Goal: Information Seeking & Learning: Compare options

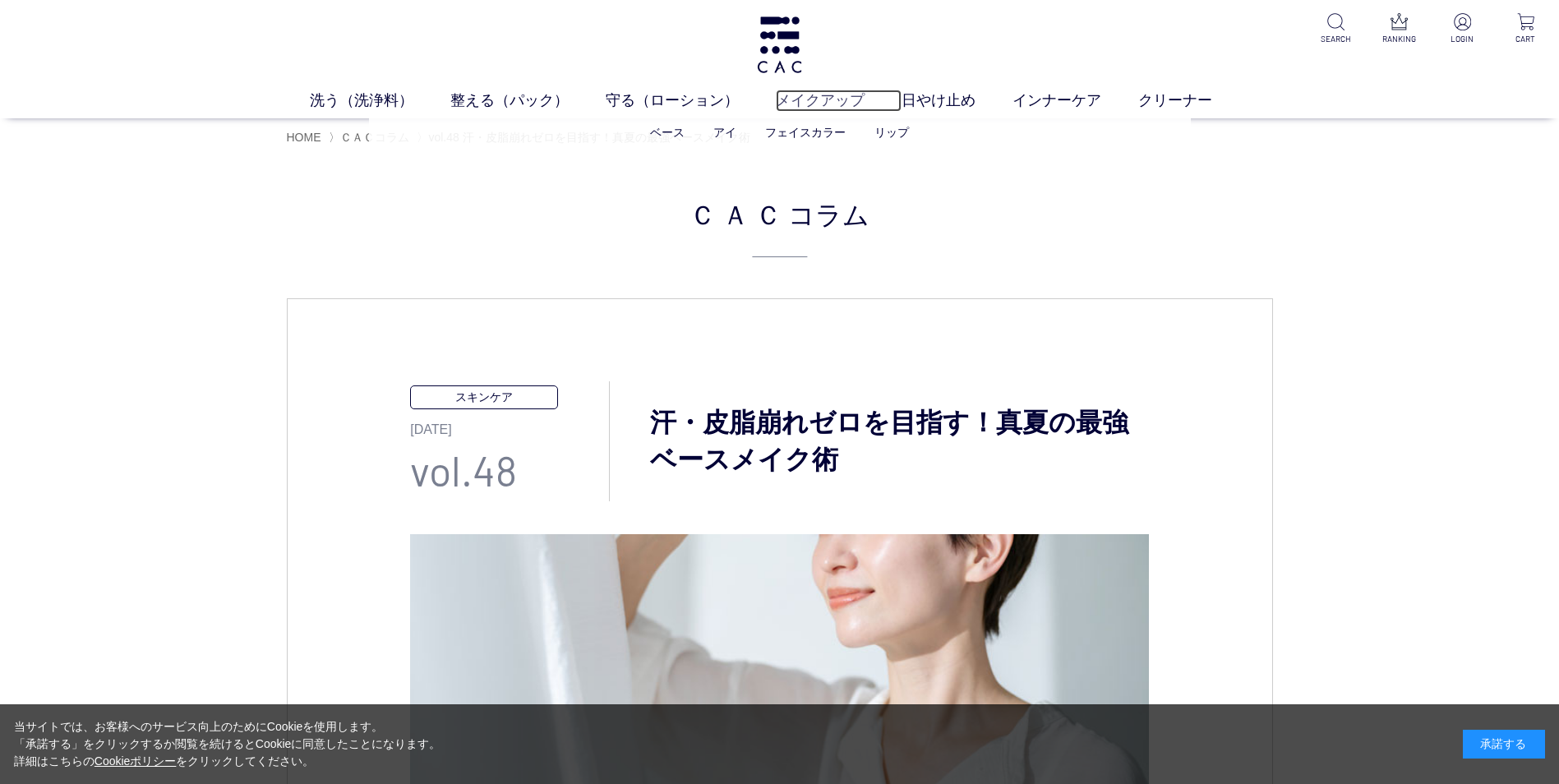
click at [813, 98] on link "メイクアップ" at bounding box center [838, 100] width 126 height 23
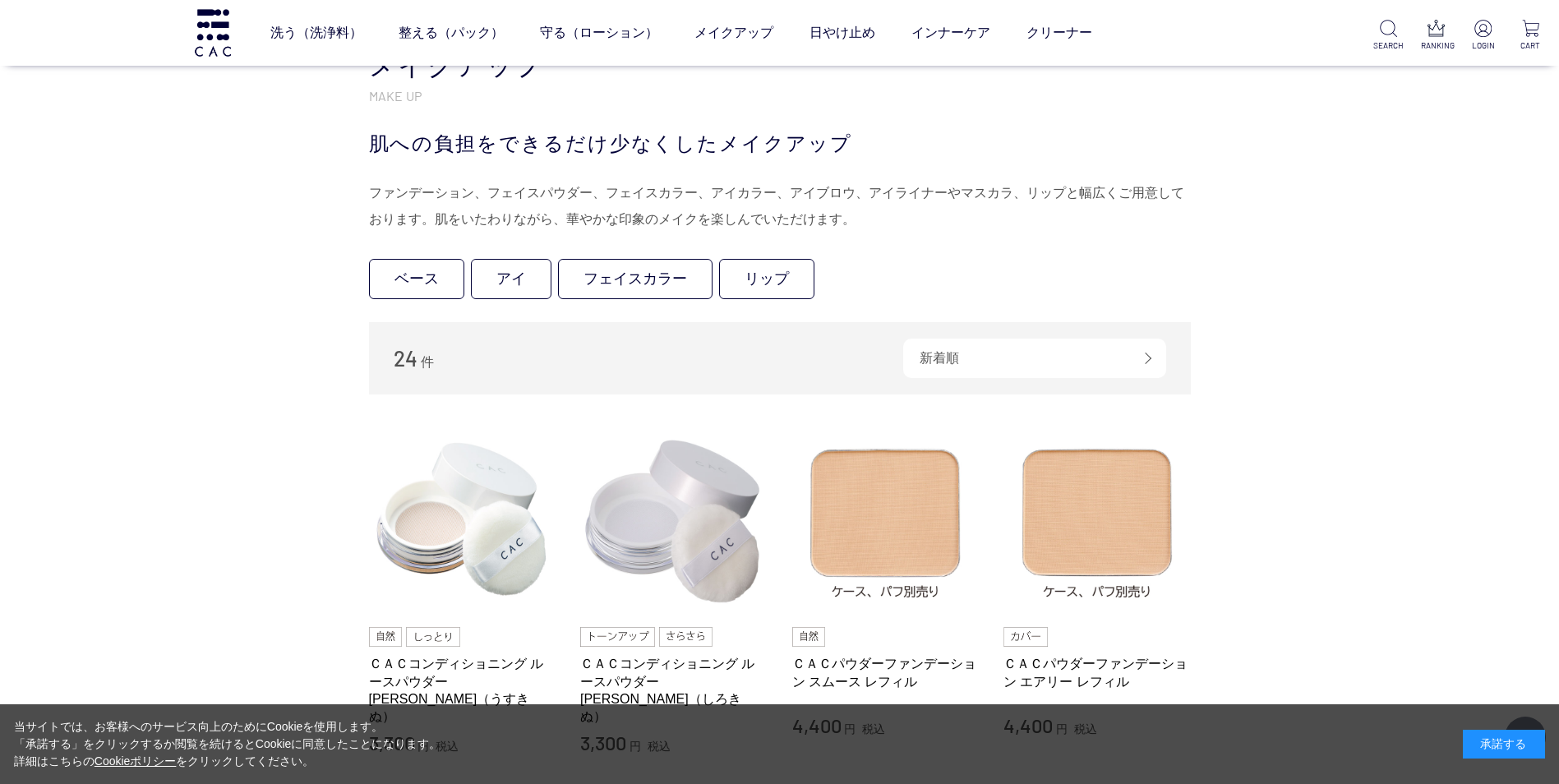
scroll to position [307, 0]
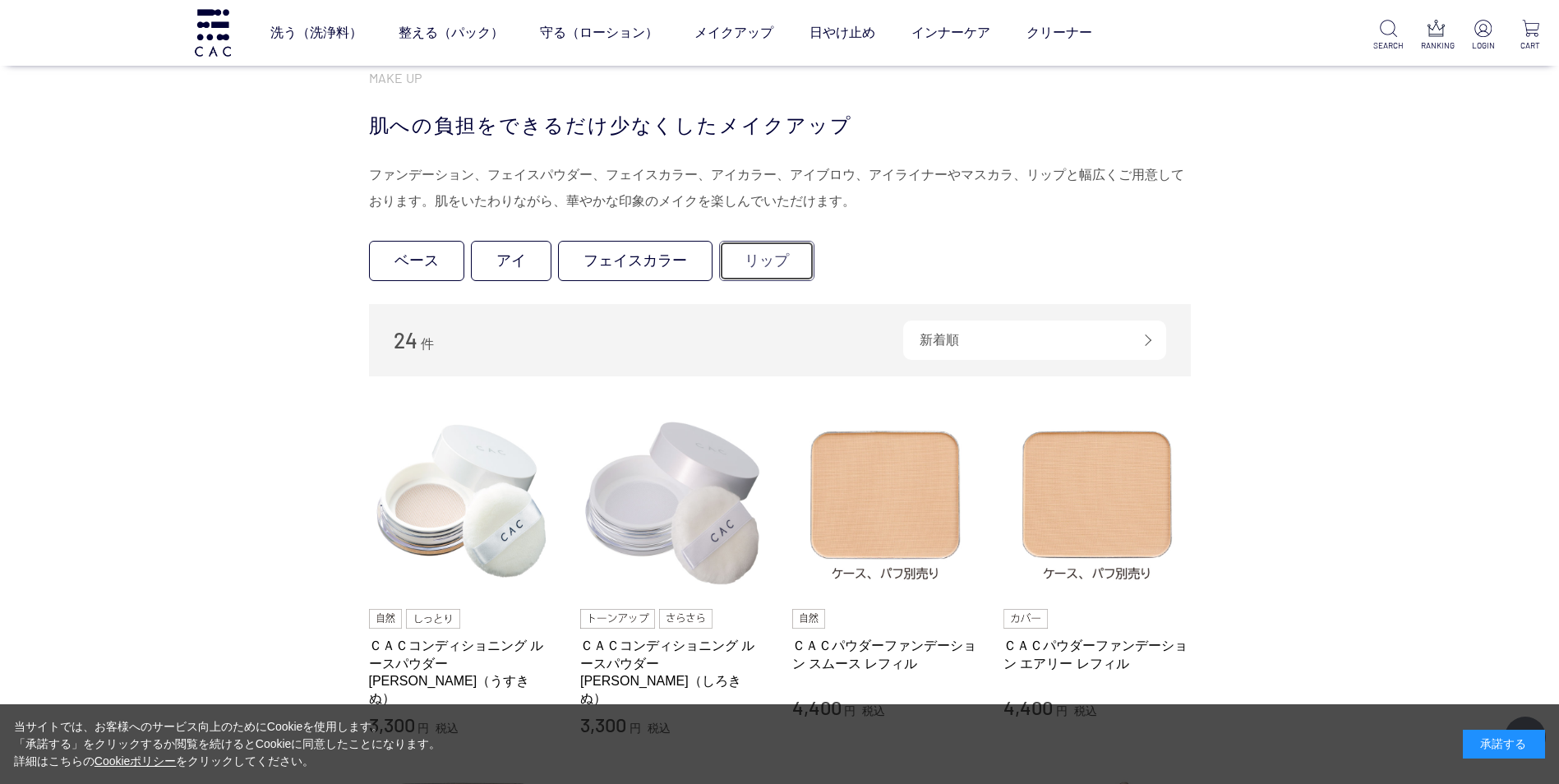
click at [763, 252] on link "リップ" at bounding box center [766, 260] width 95 height 41
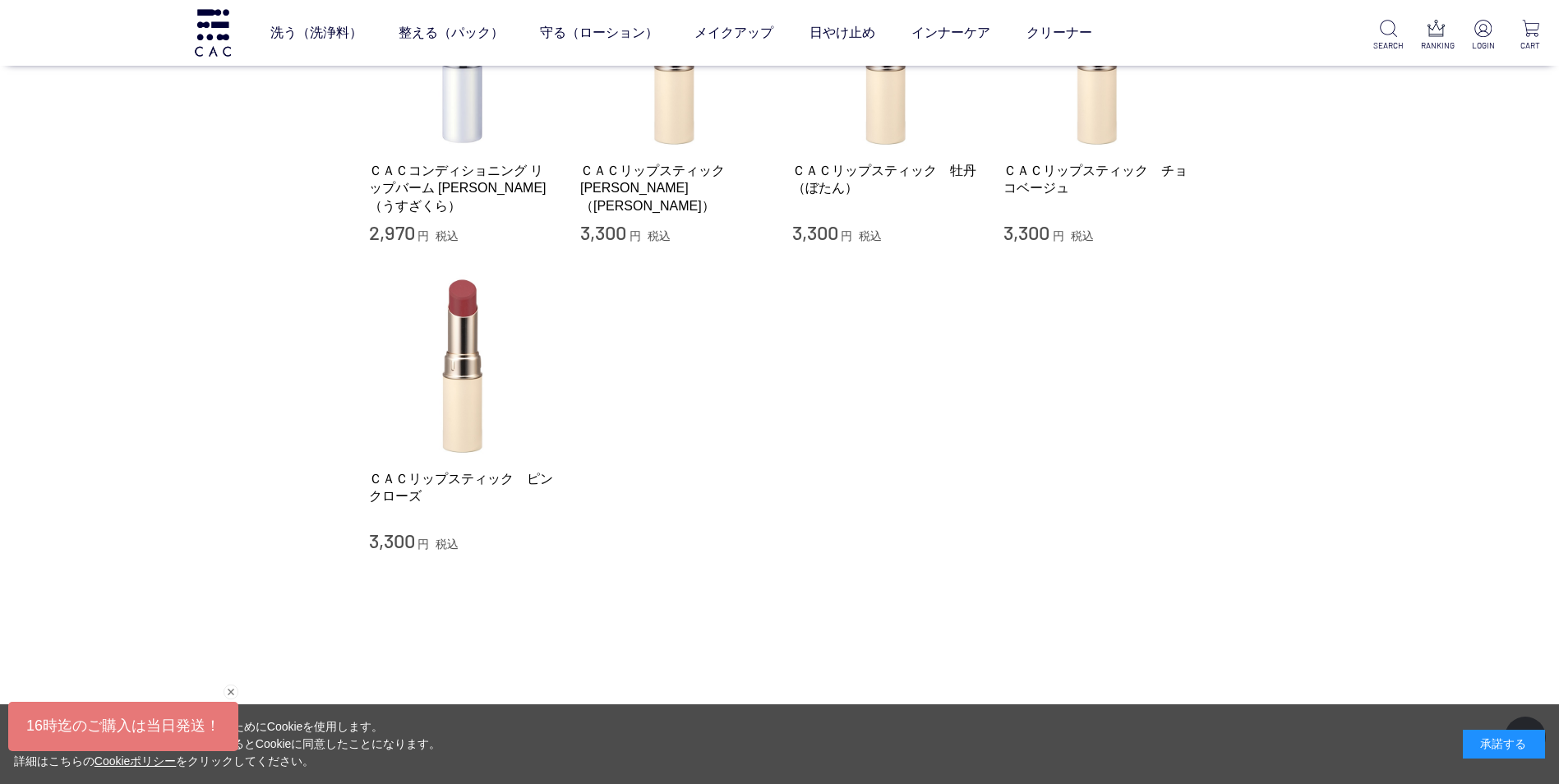
scroll to position [253, 0]
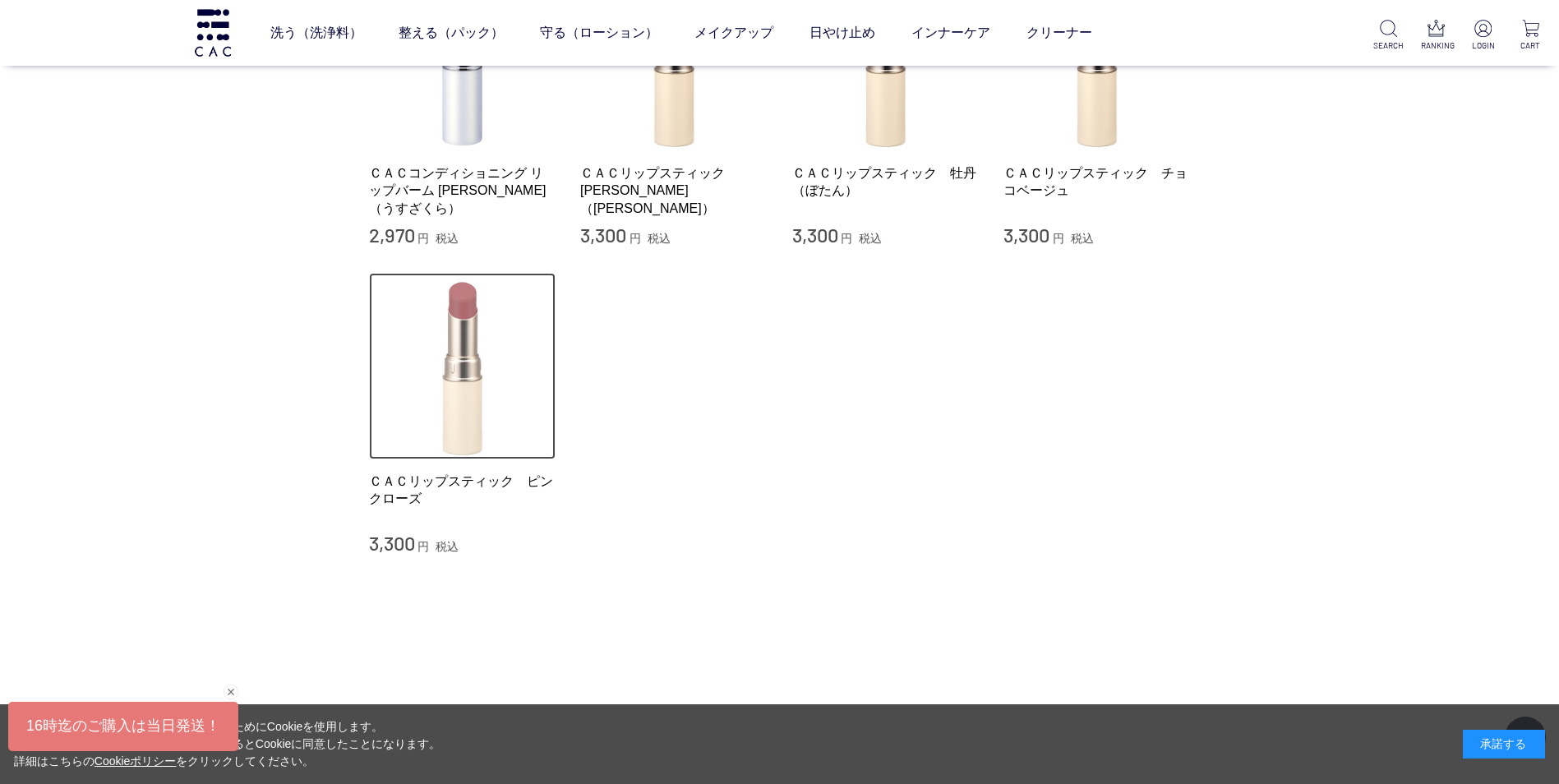
click at [445, 401] on img at bounding box center [462, 366] width 187 height 187
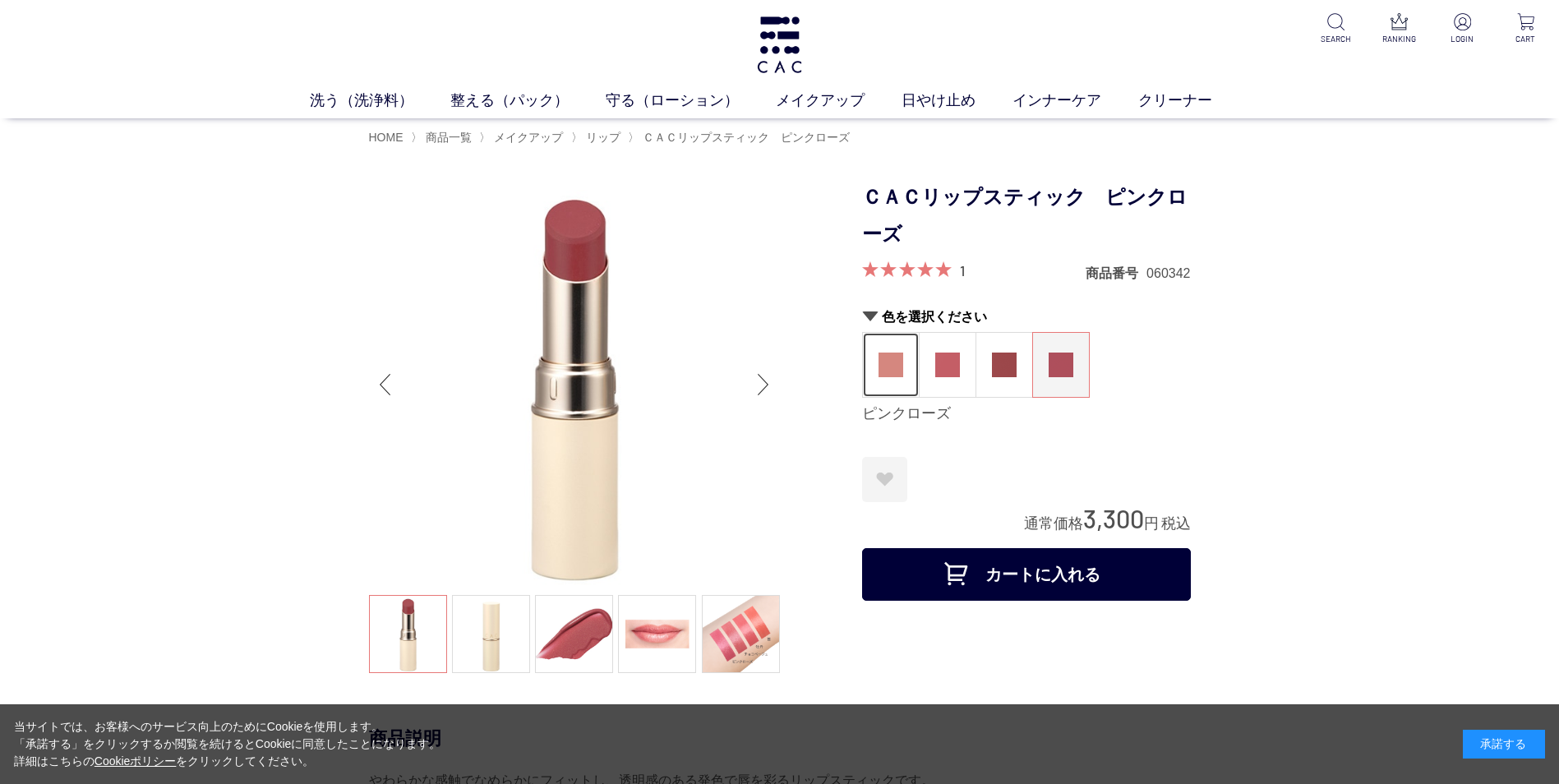
click at [884, 356] on img at bounding box center [890, 364] width 24 height 24
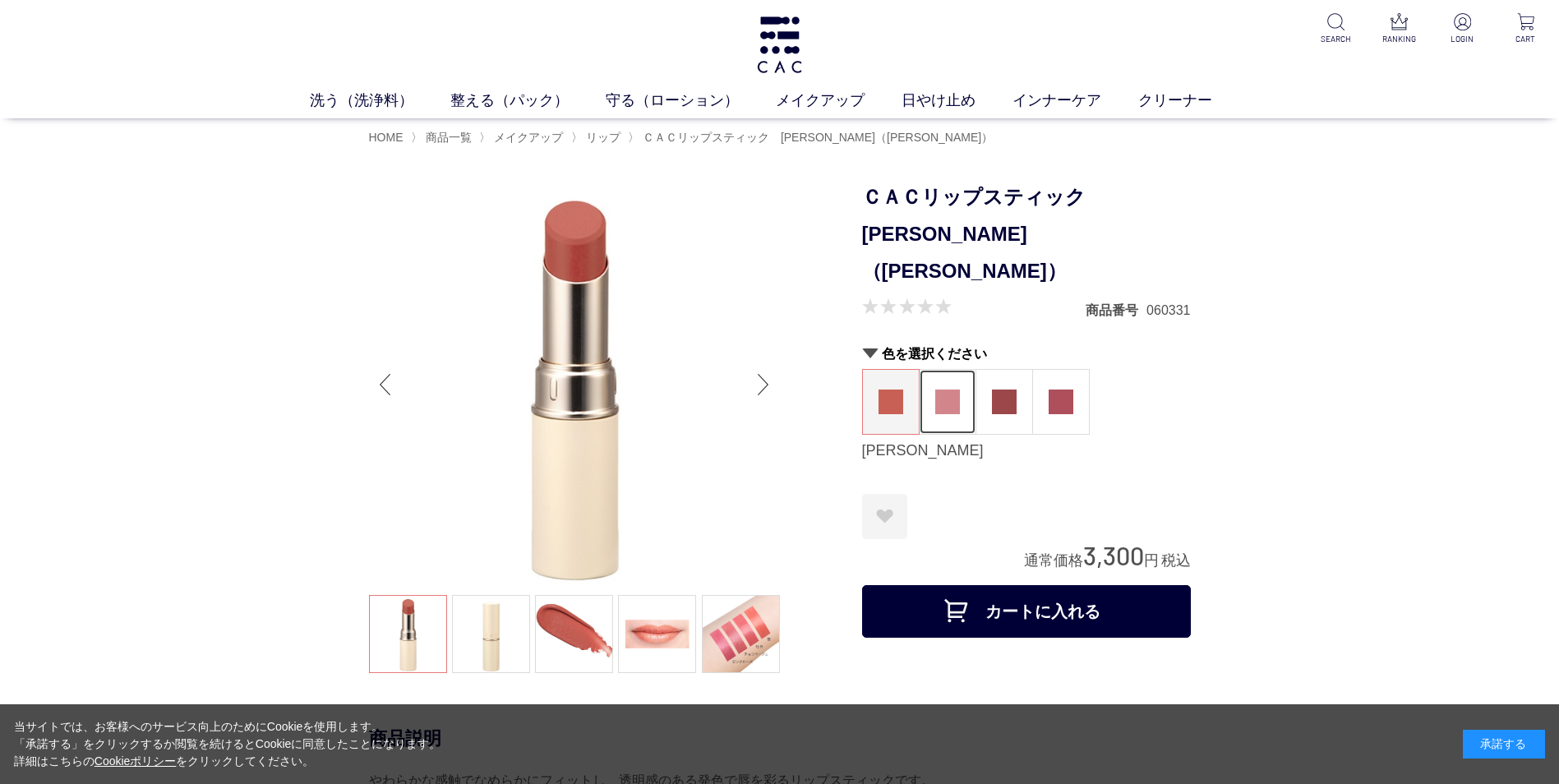
click at [944, 390] on img at bounding box center [947, 401] width 24 height 24
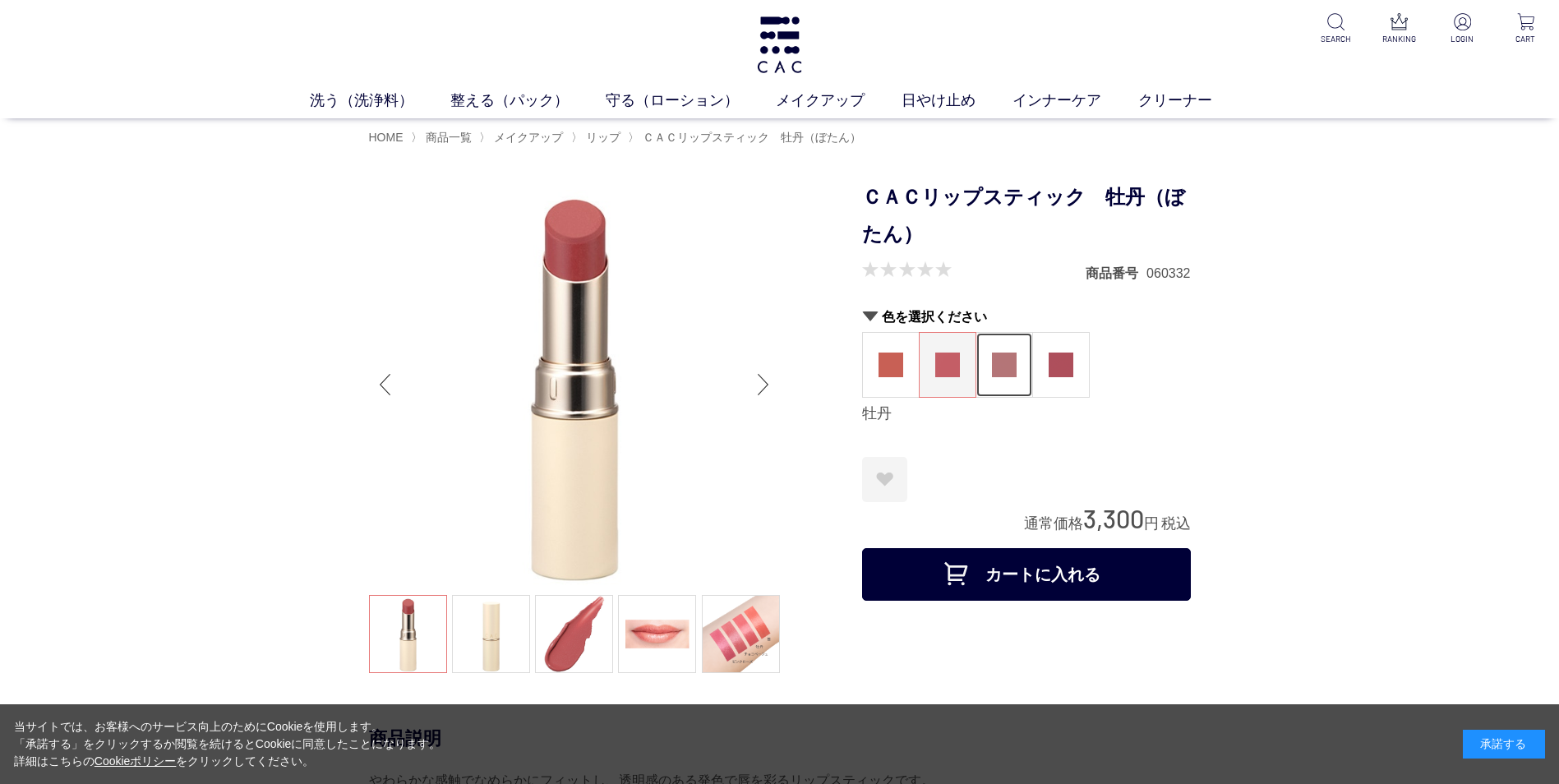
click at [1003, 355] on img at bounding box center [1004, 364] width 24 height 24
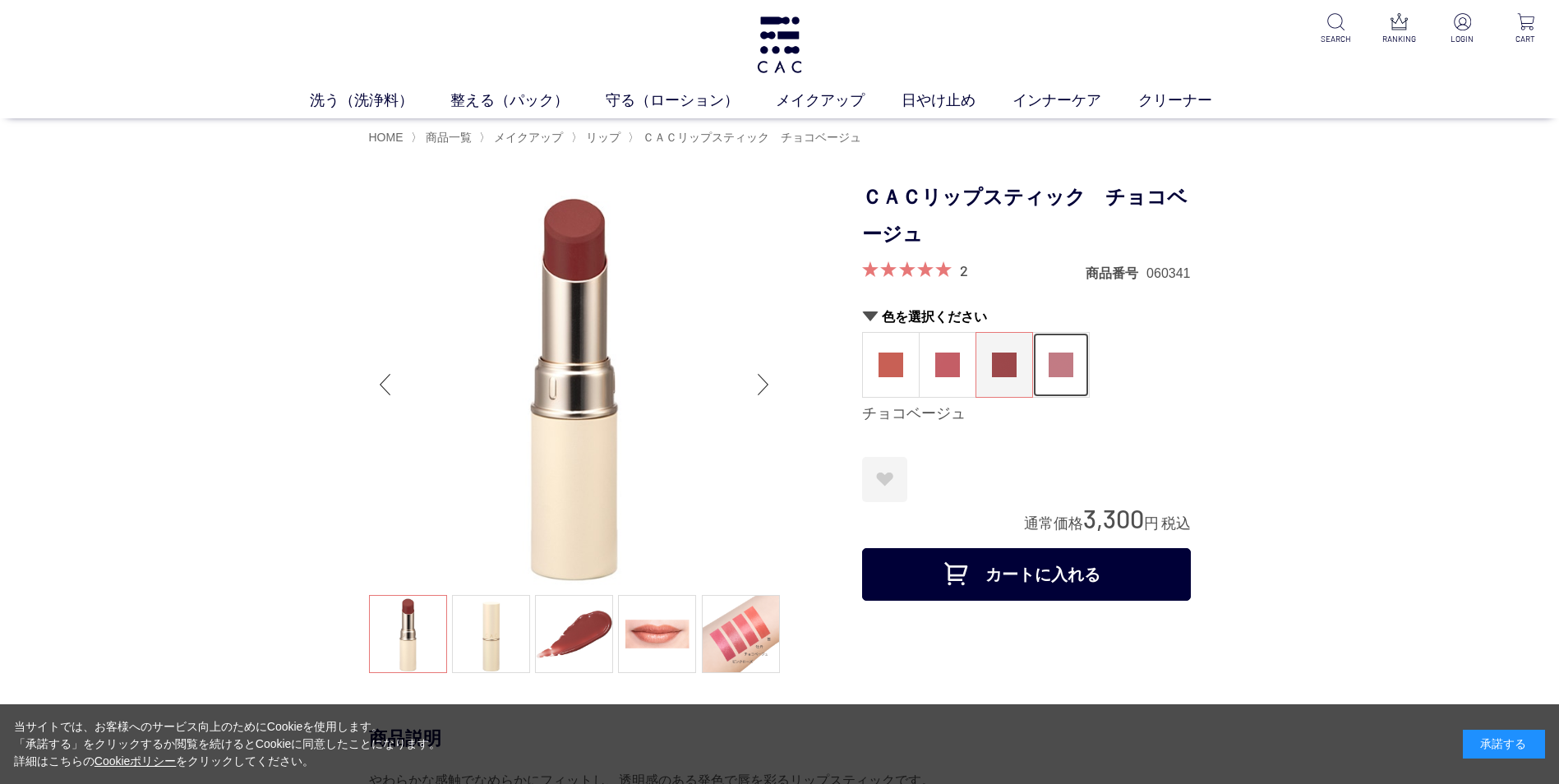
click at [1063, 362] on img at bounding box center [1060, 364] width 24 height 24
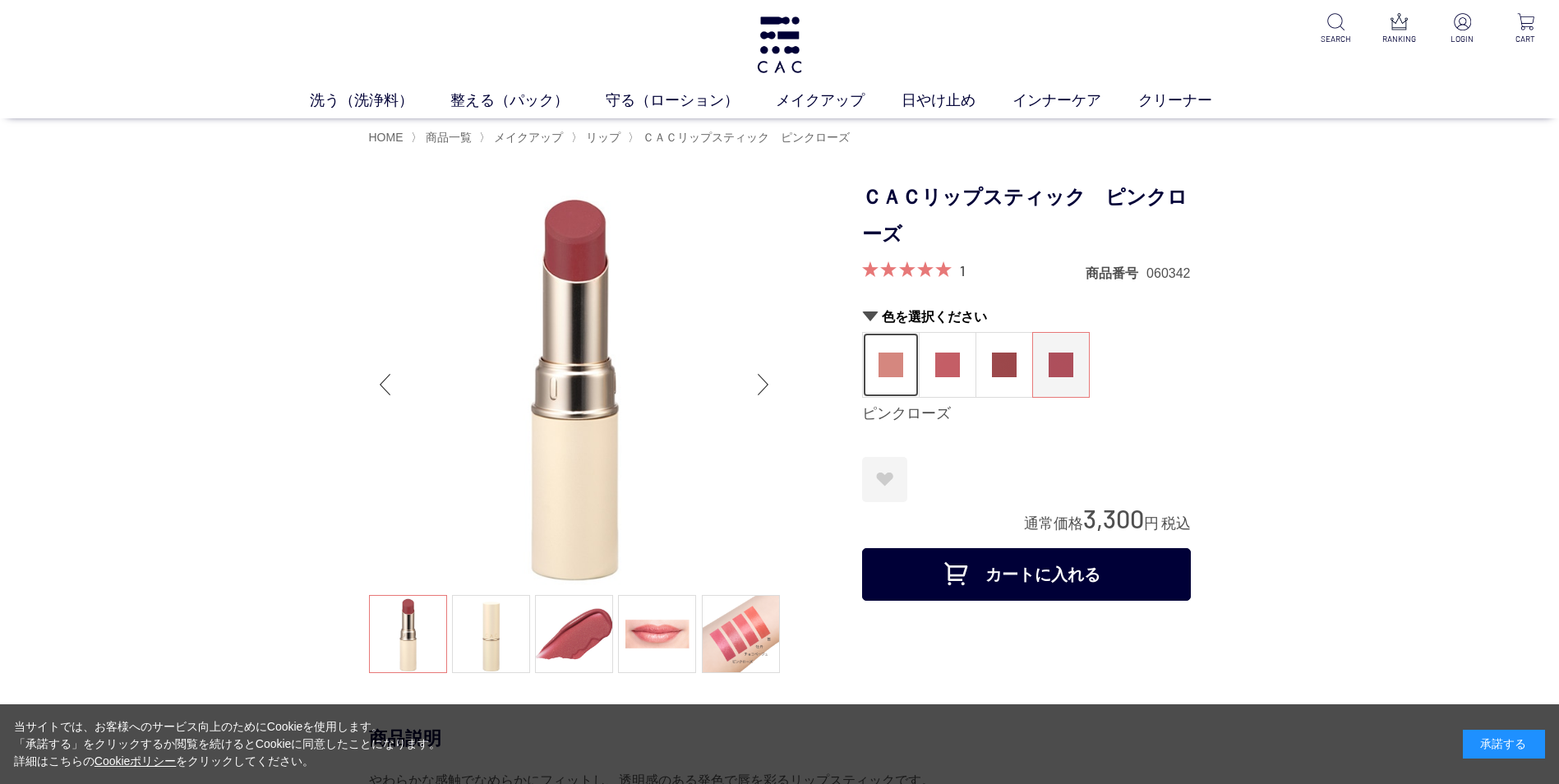
click at [884, 364] on img at bounding box center [890, 364] width 24 height 24
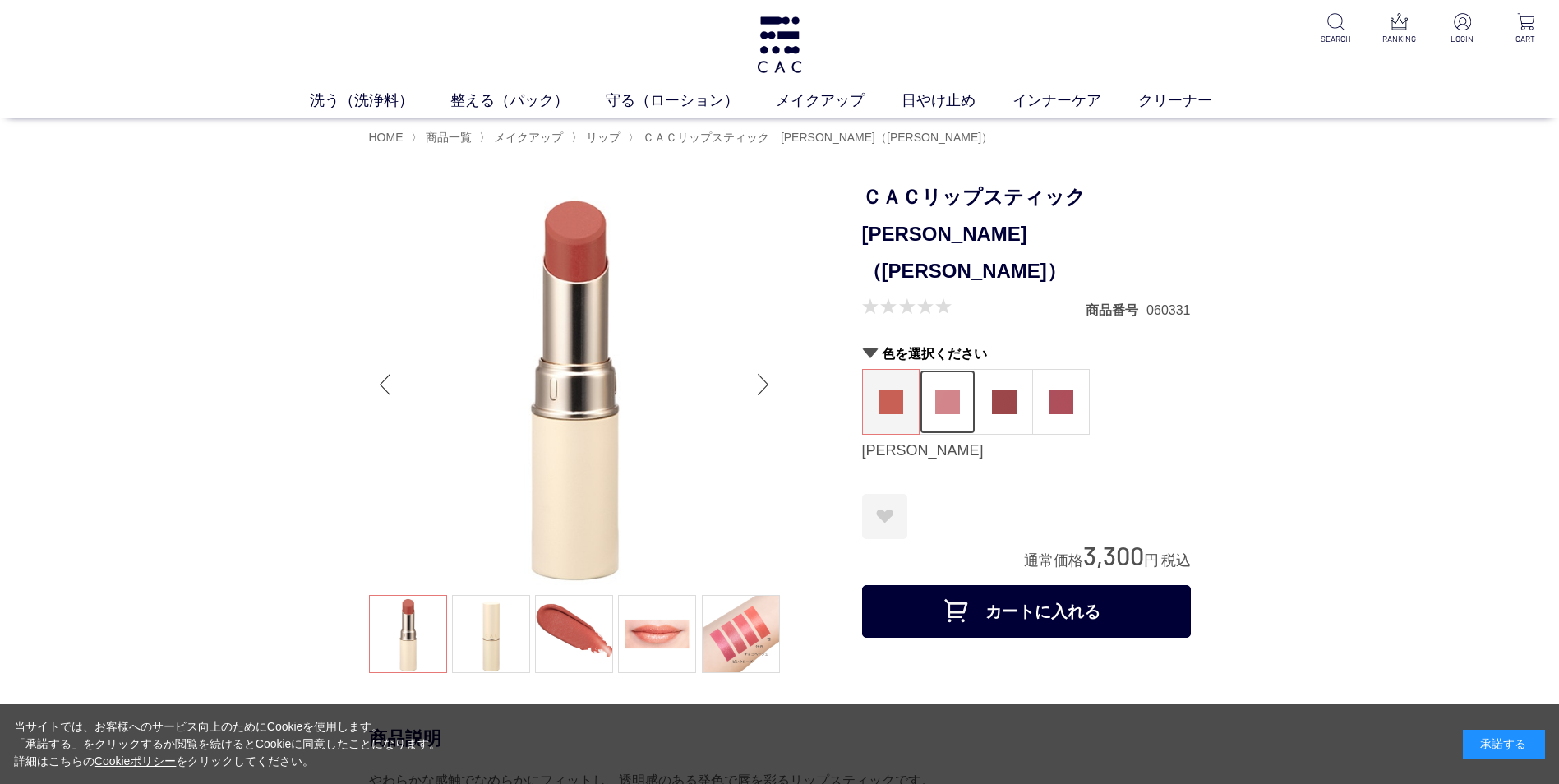
click at [949, 390] on img at bounding box center [947, 401] width 24 height 24
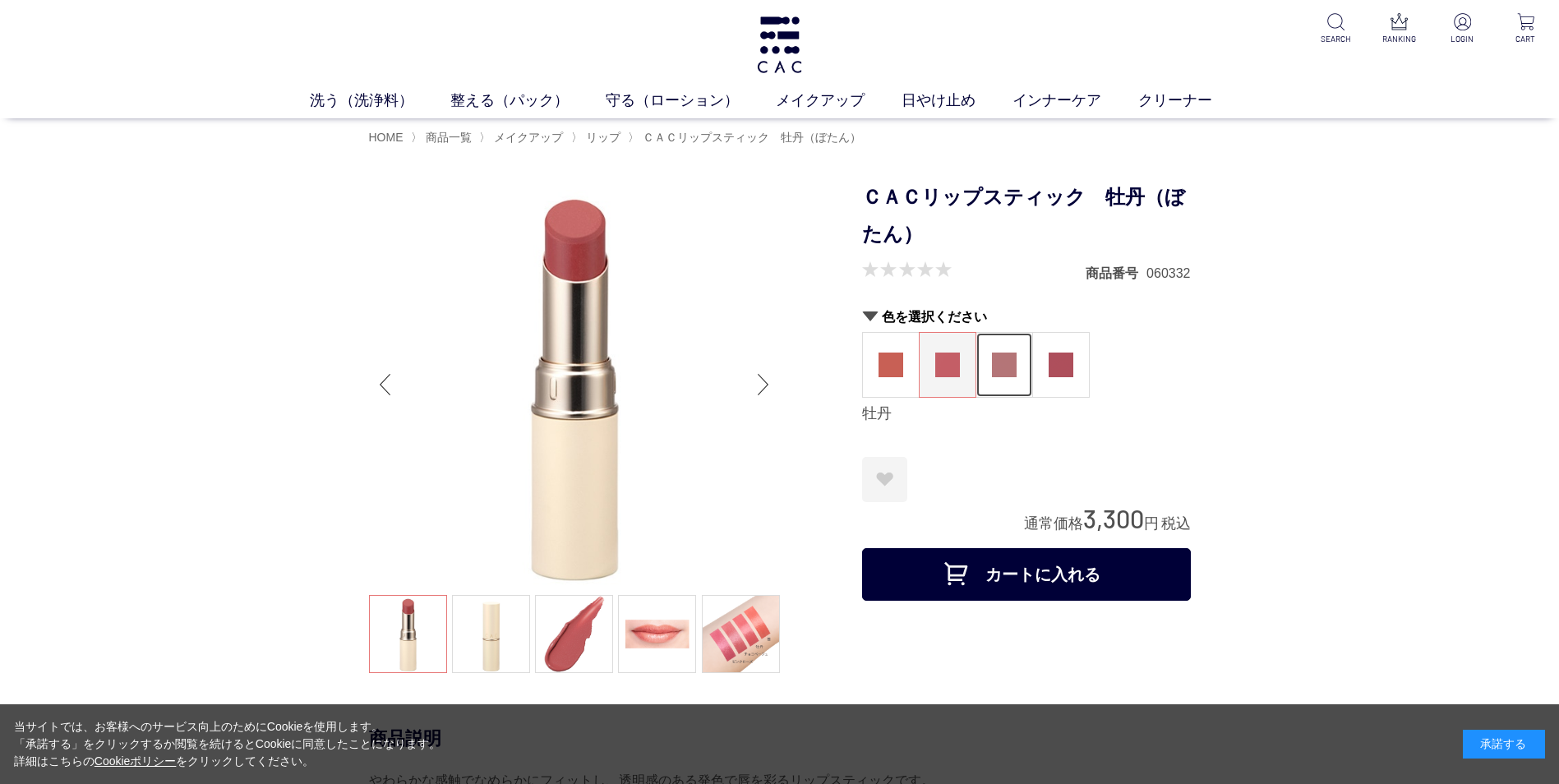
click at [998, 357] on img at bounding box center [1004, 364] width 24 height 24
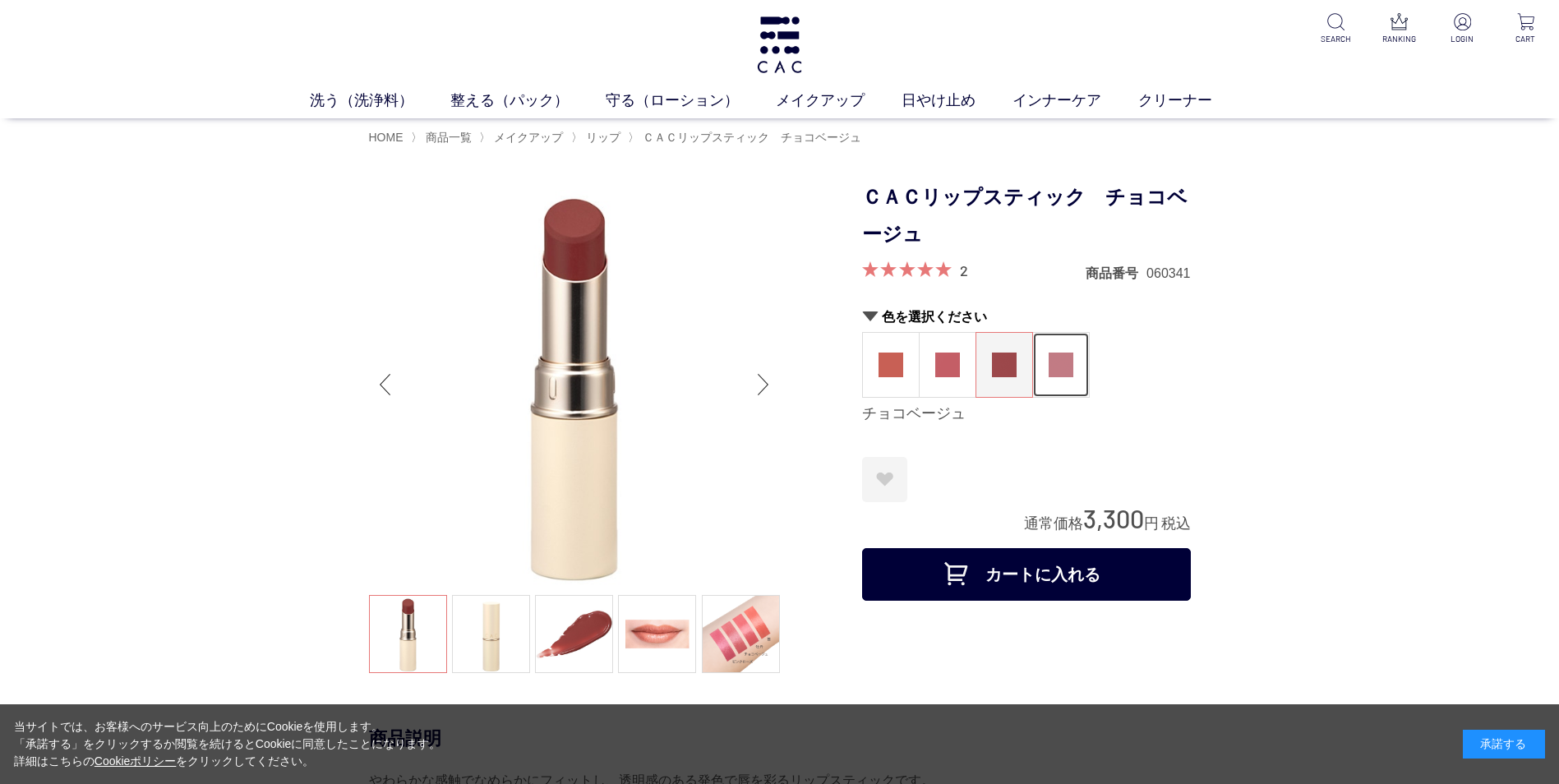
click at [1057, 365] on img at bounding box center [1060, 364] width 24 height 24
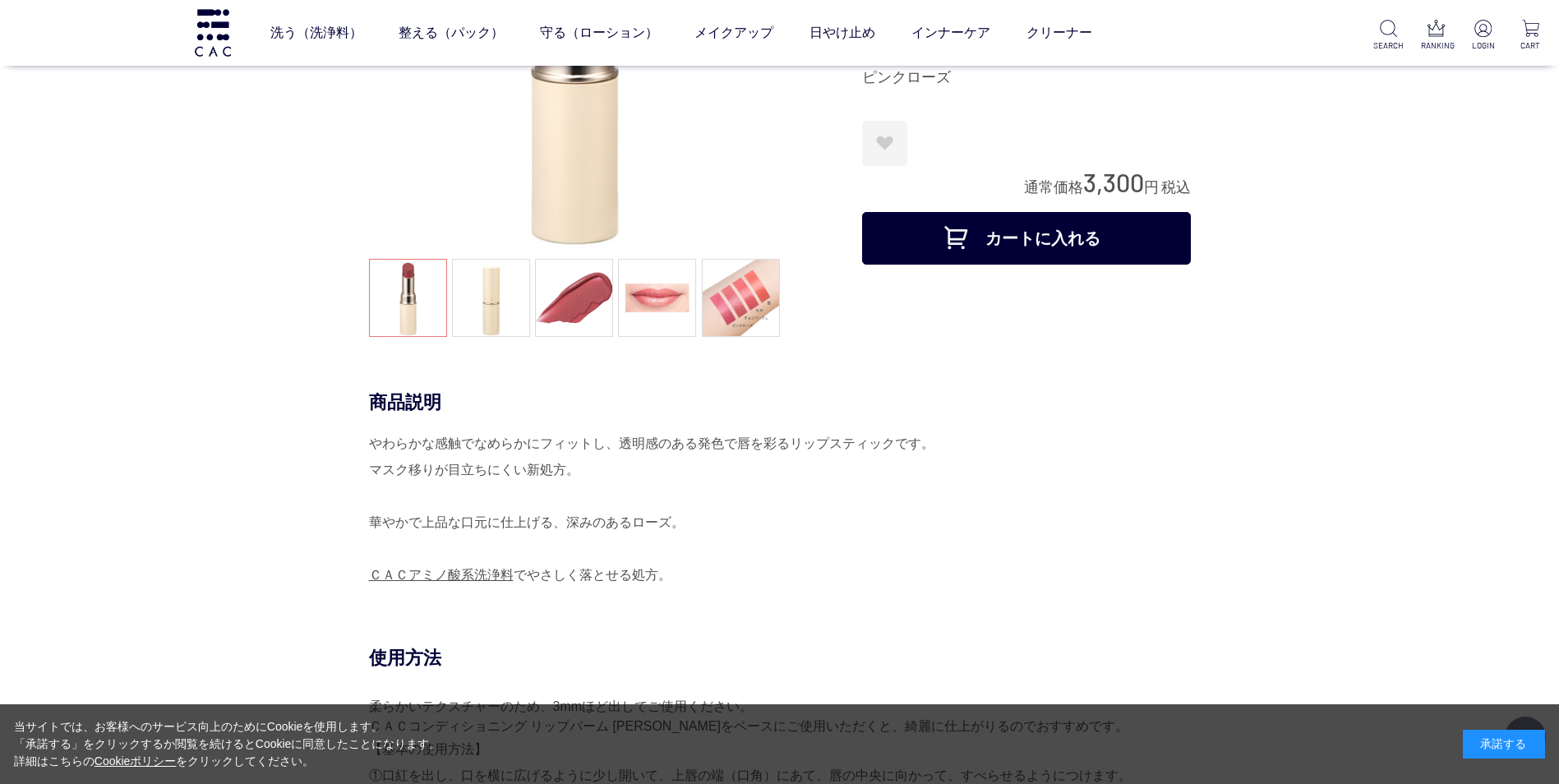
scroll to position [222, 0]
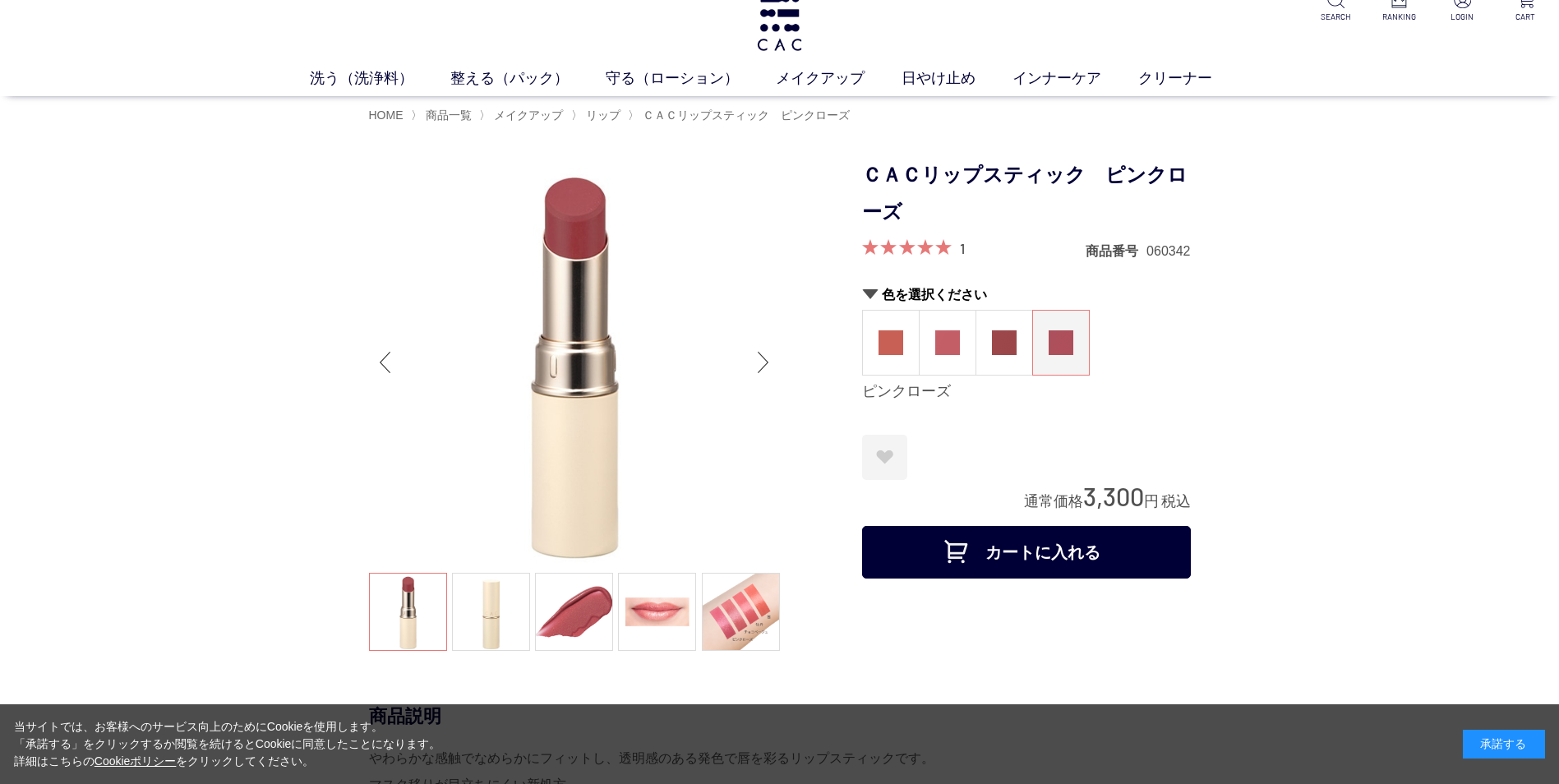
scroll to position [13, 0]
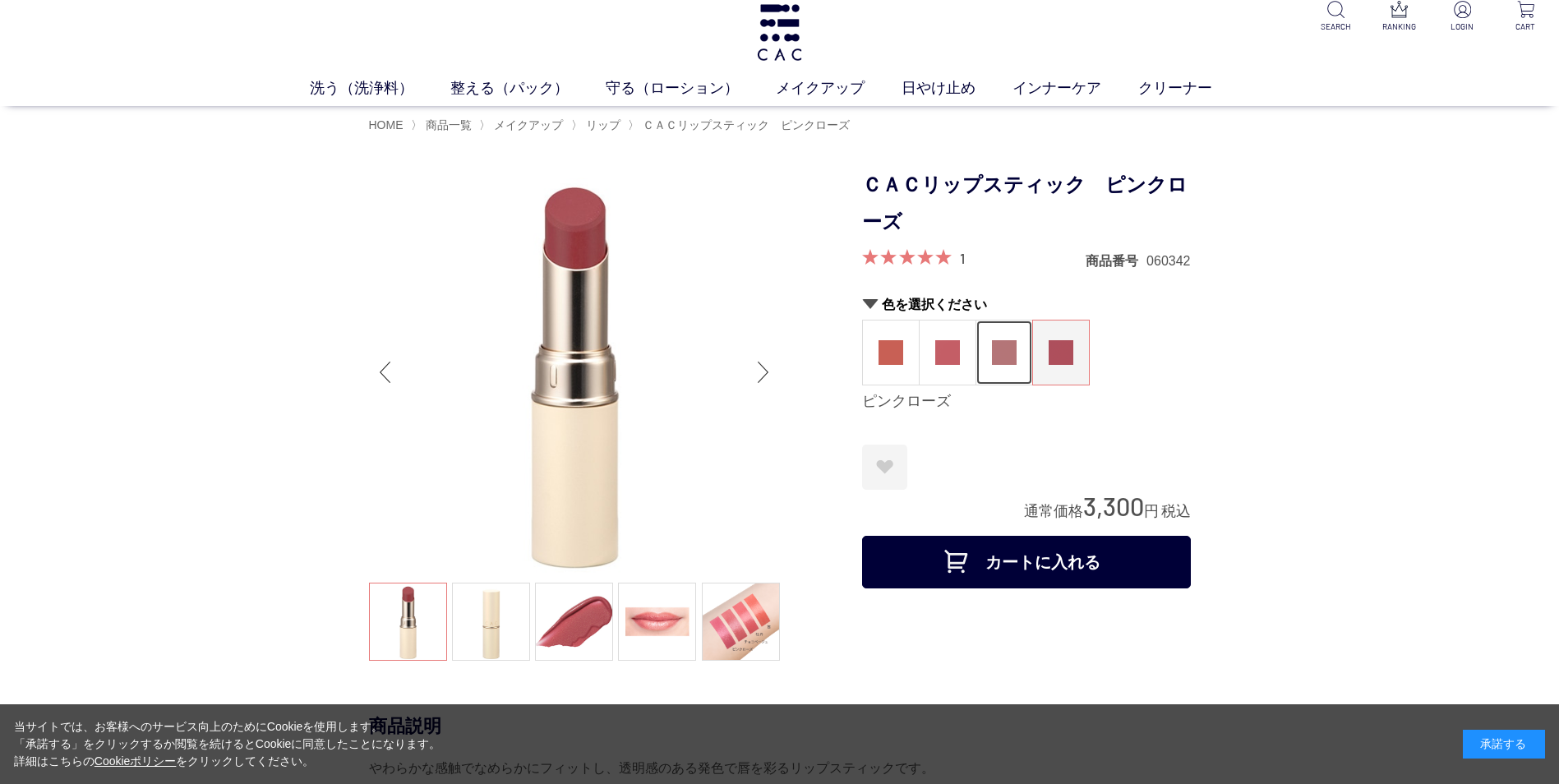
click at [1005, 347] on img at bounding box center [1004, 352] width 24 height 24
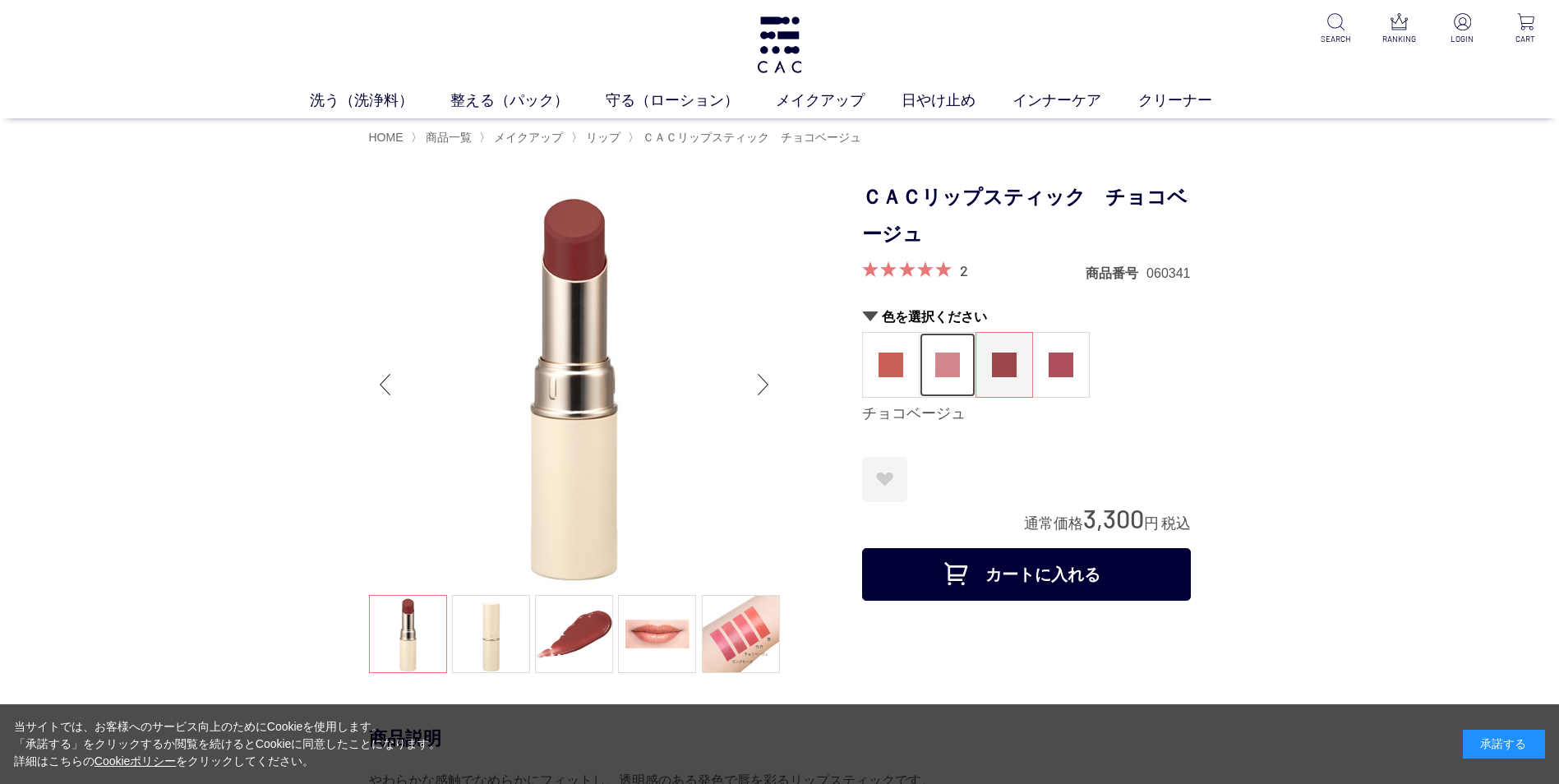
click at [939, 358] on img at bounding box center [947, 364] width 24 height 24
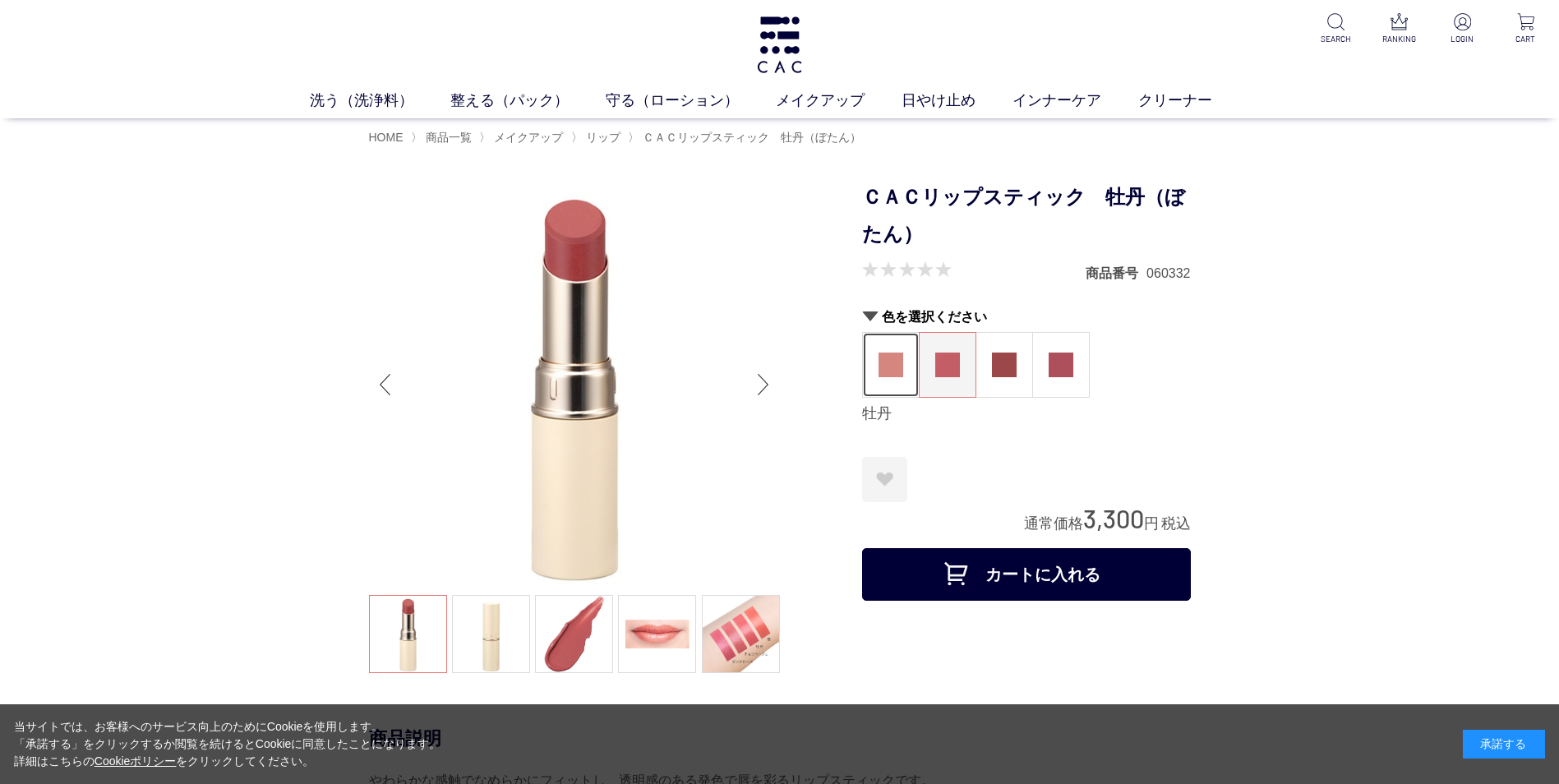
click at [887, 368] on img at bounding box center [890, 364] width 24 height 24
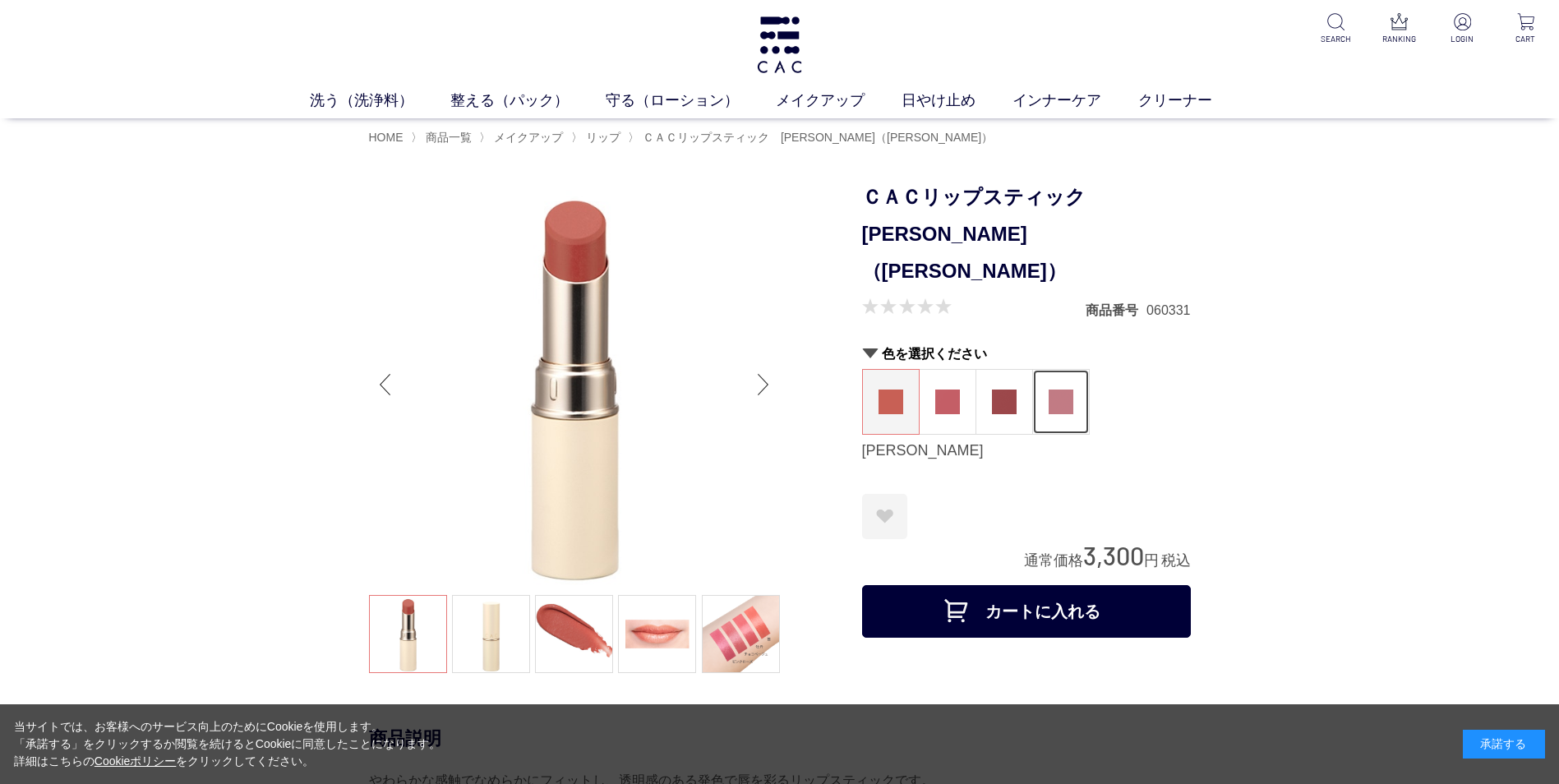
click at [1062, 390] on img at bounding box center [1060, 401] width 24 height 24
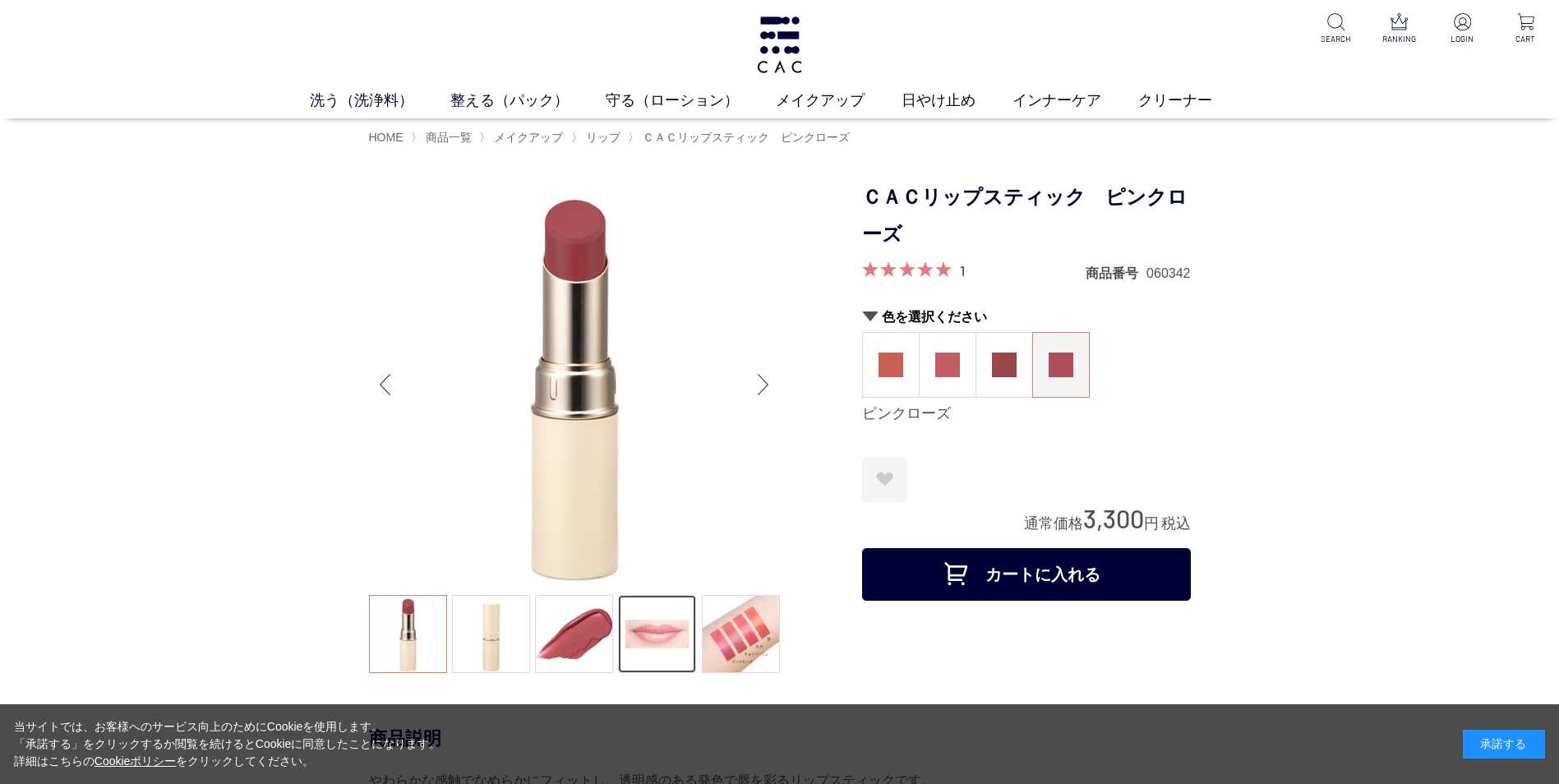
click at [660, 629] on link at bounding box center [657, 634] width 78 height 78
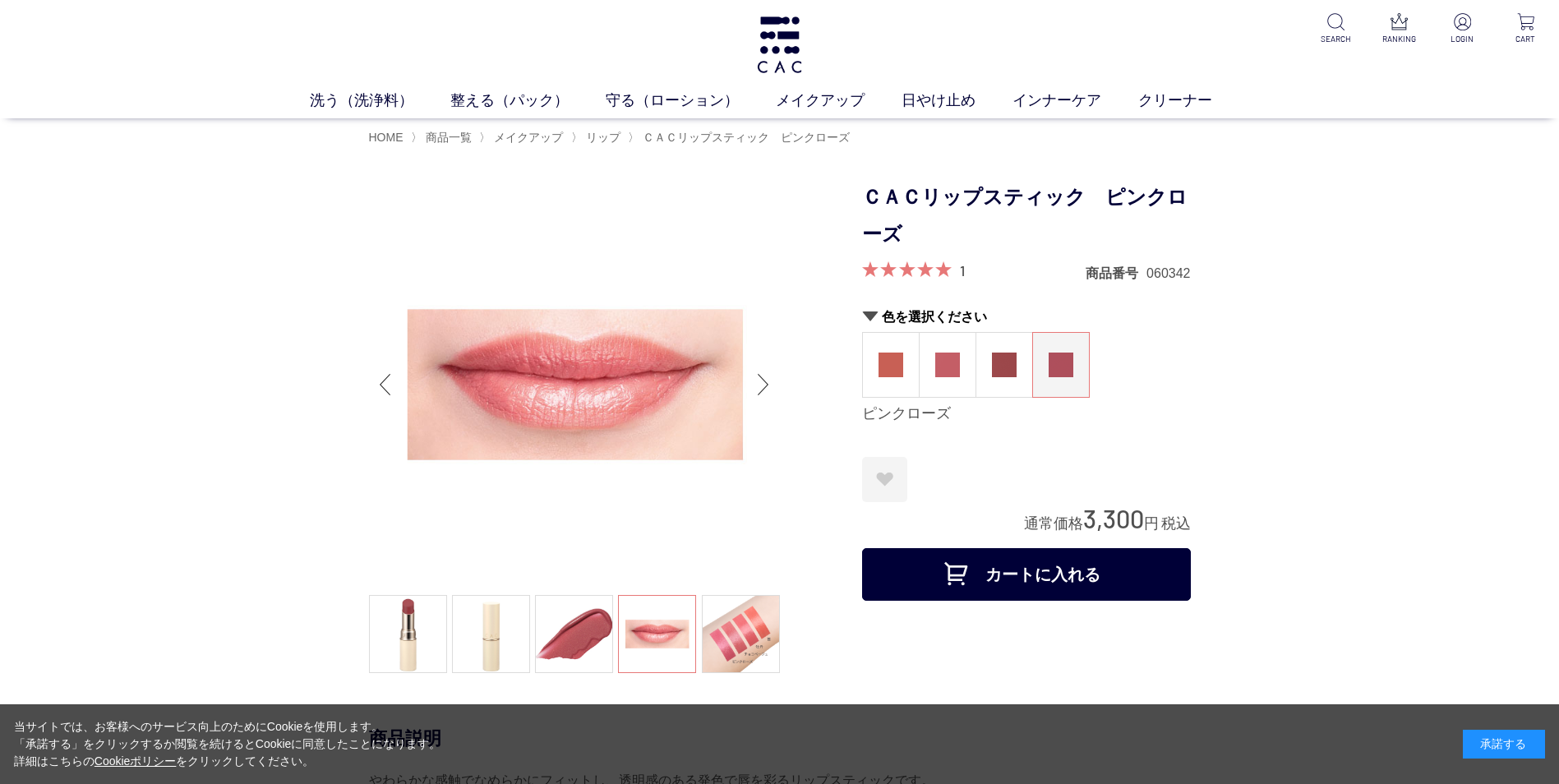
click at [658, 625] on ul at bounding box center [574, 636] width 411 height 82
click at [599, 633] on link at bounding box center [574, 634] width 78 height 78
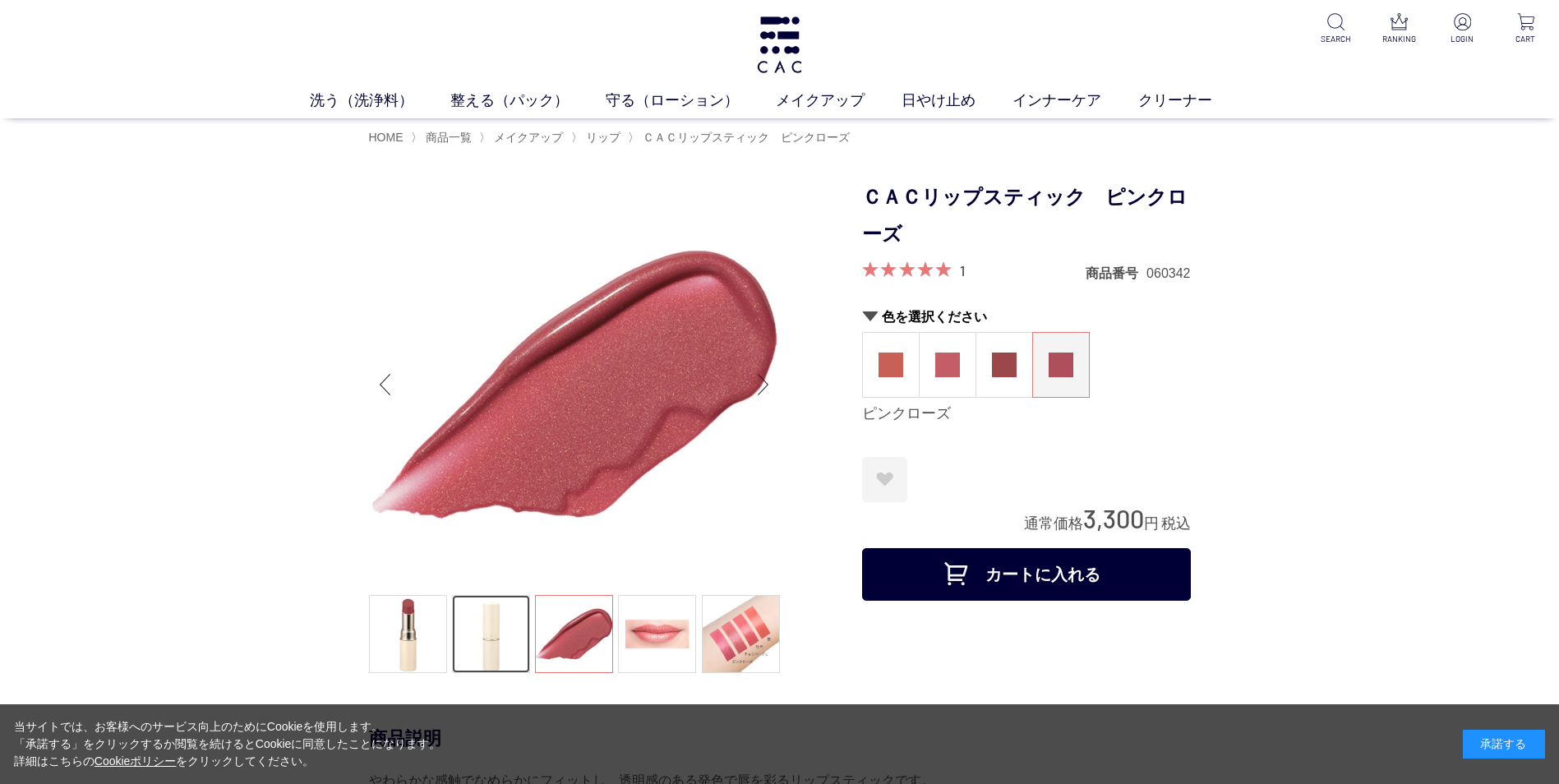
click at [498, 633] on link at bounding box center [491, 634] width 78 height 78
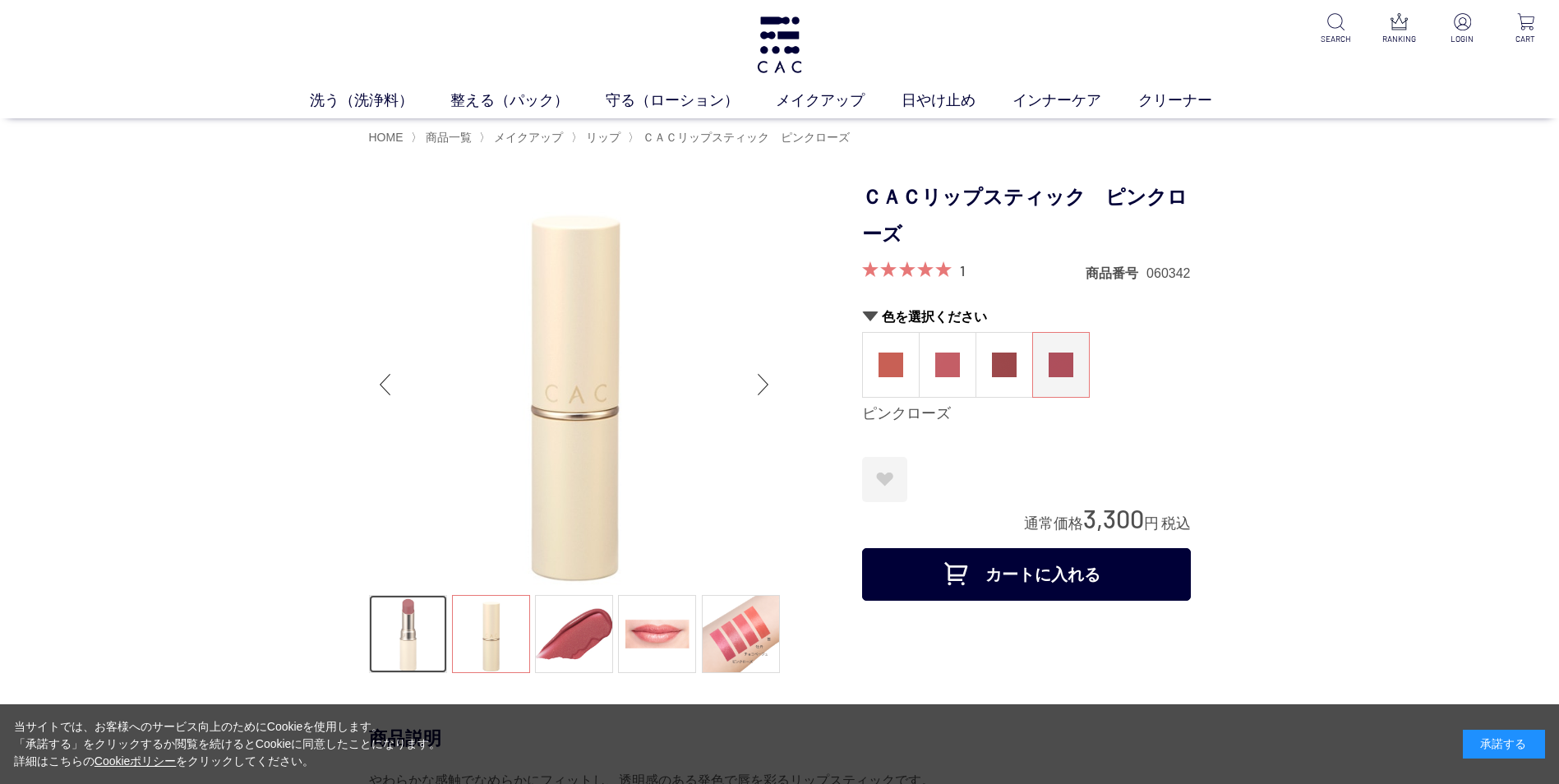
click at [416, 648] on link at bounding box center [408, 634] width 78 height 78
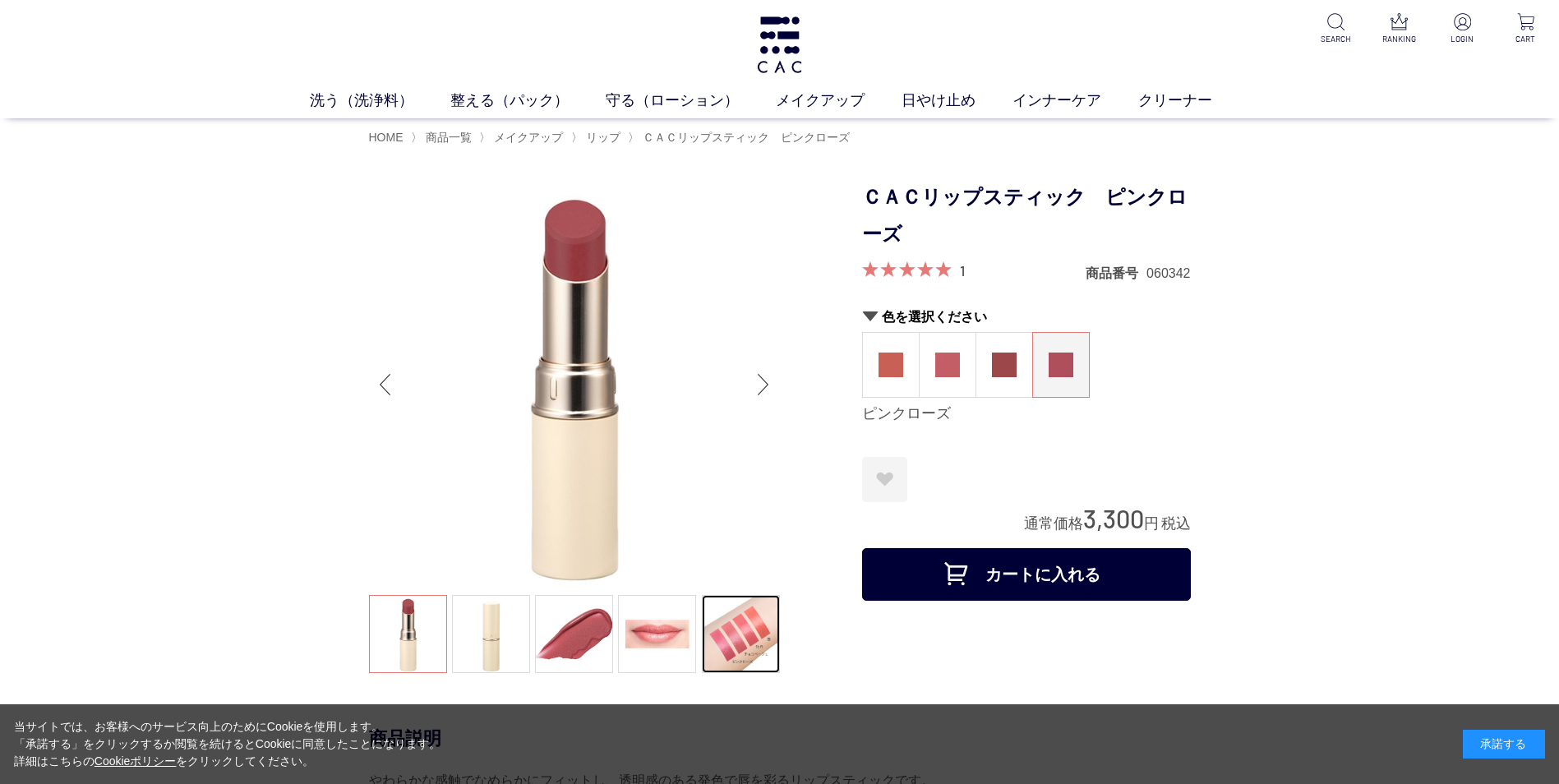
click at [747, 630] on link at bounding box center [741, 634] width 78 height 78
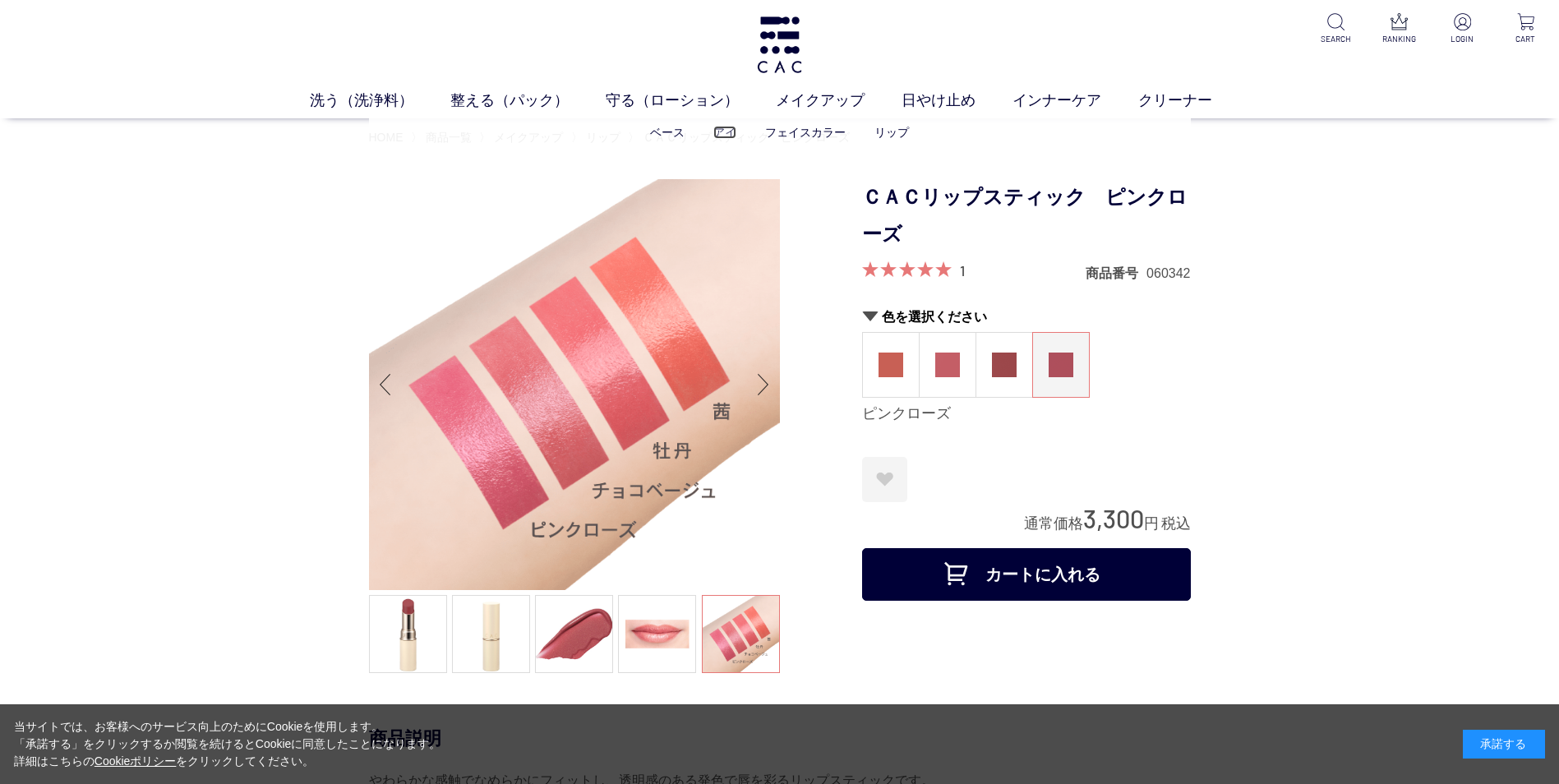
click at [720, 128] on link "アイ" at bounding box center [724, 132] width 23 height 14
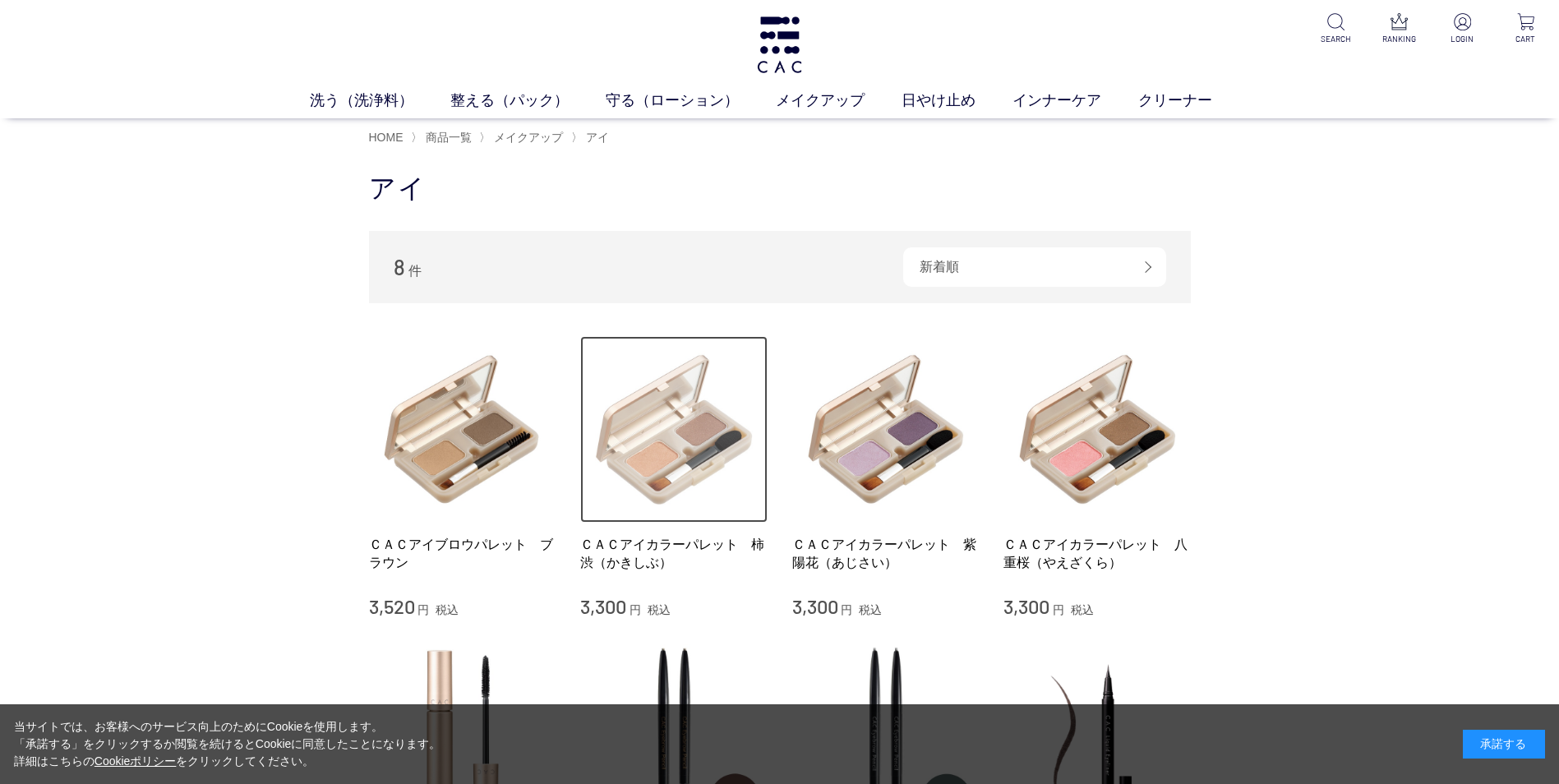
click at [666, 454] on img at bounding box center [674, 430] width 187 height 187
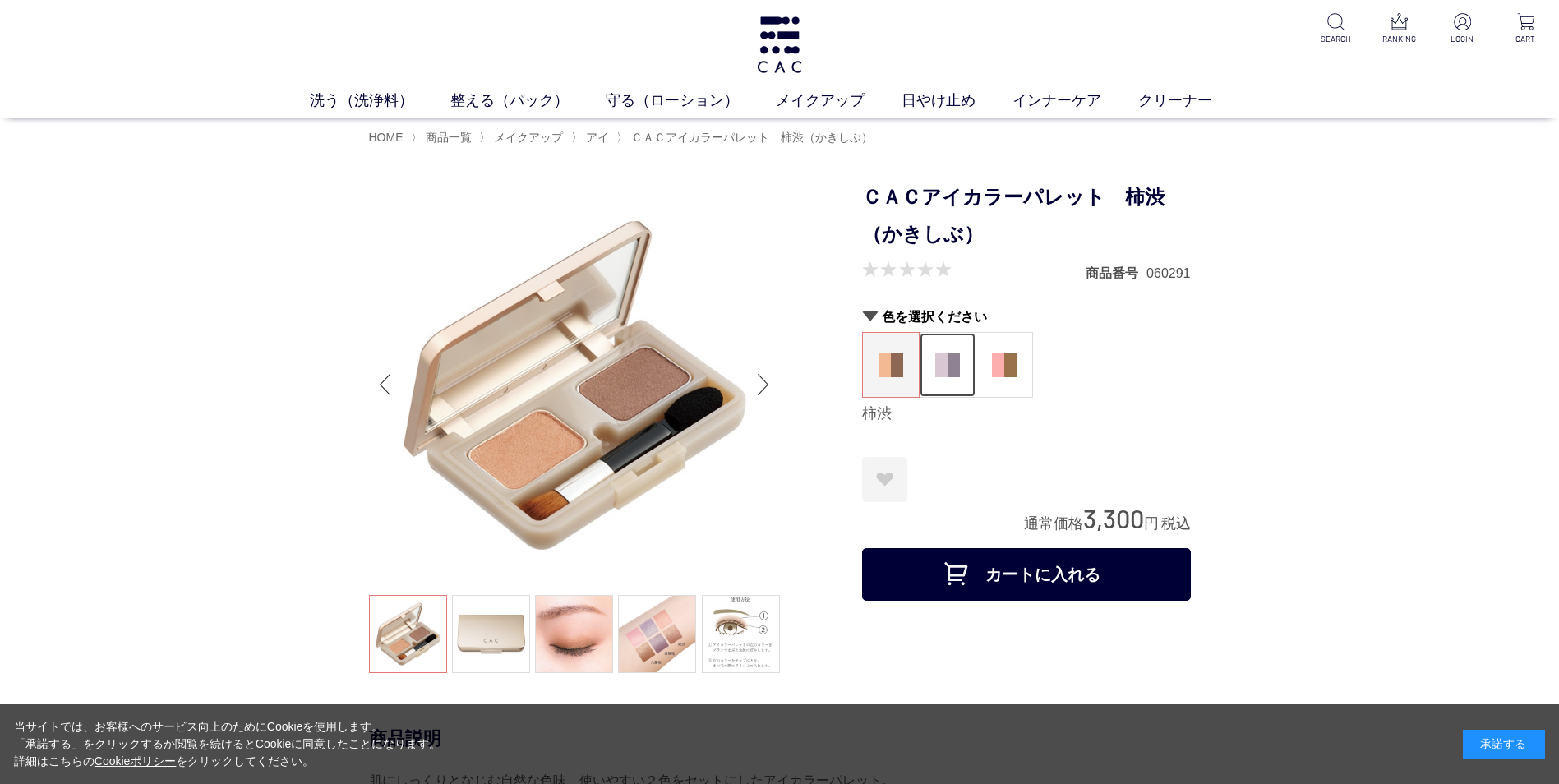
click at [945, 370] on img at bounding box center [947, 364] width 24 height 24
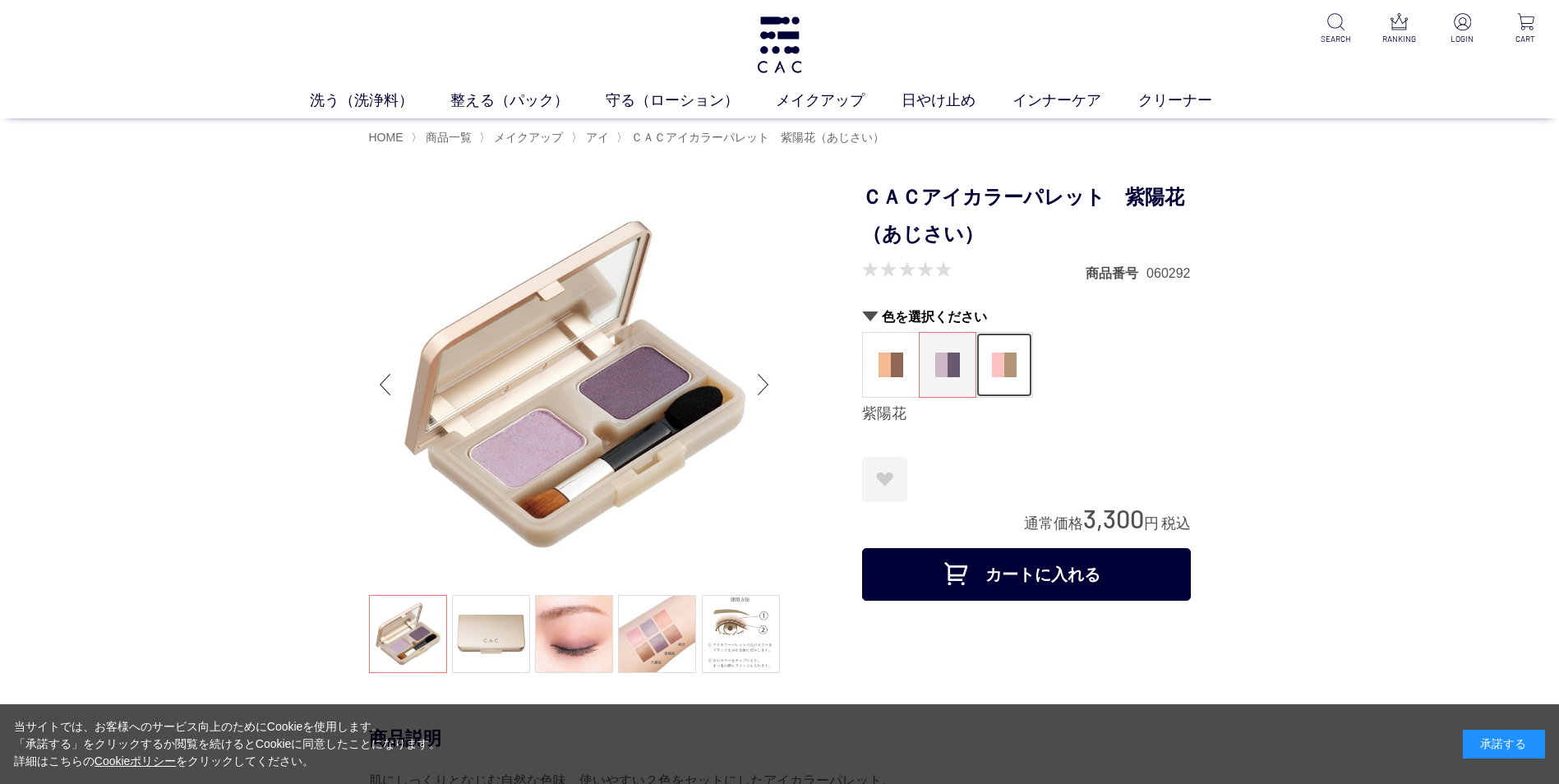
click at [1003, 359] on img at bounding box center [1004, 364] width 24 height 24
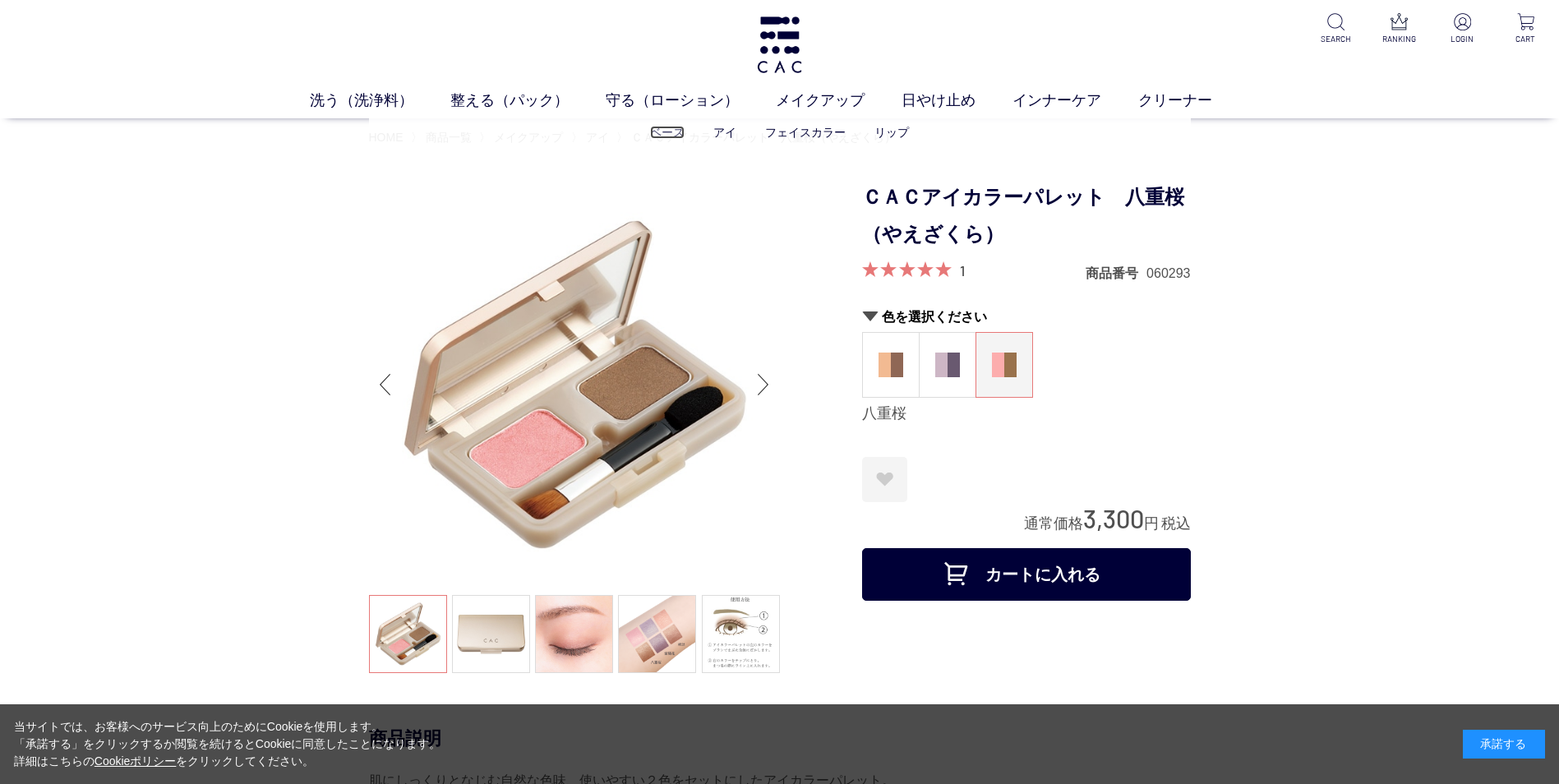
click at [666, 126] on link "ベース" at bounding box center [667, 132] width 34 height 14
